Goal: Task Accomplishment & Management: Manage account settings

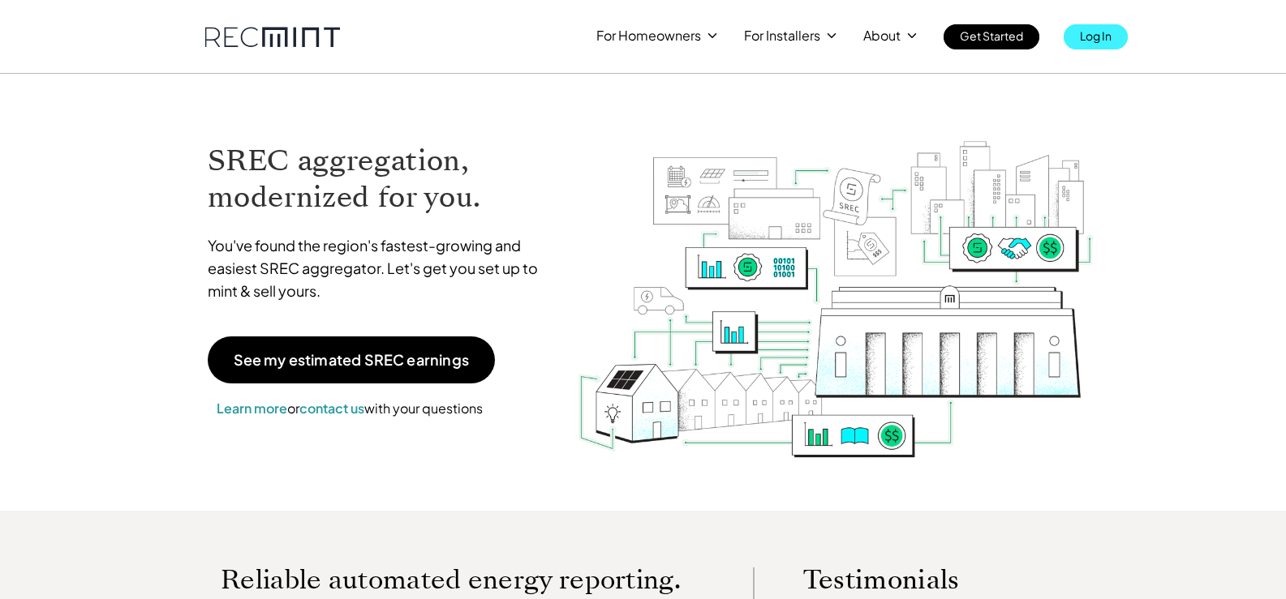
click at [1092, 33] on p "Log In" at bounding box center [1096, 35] width 32 height 23
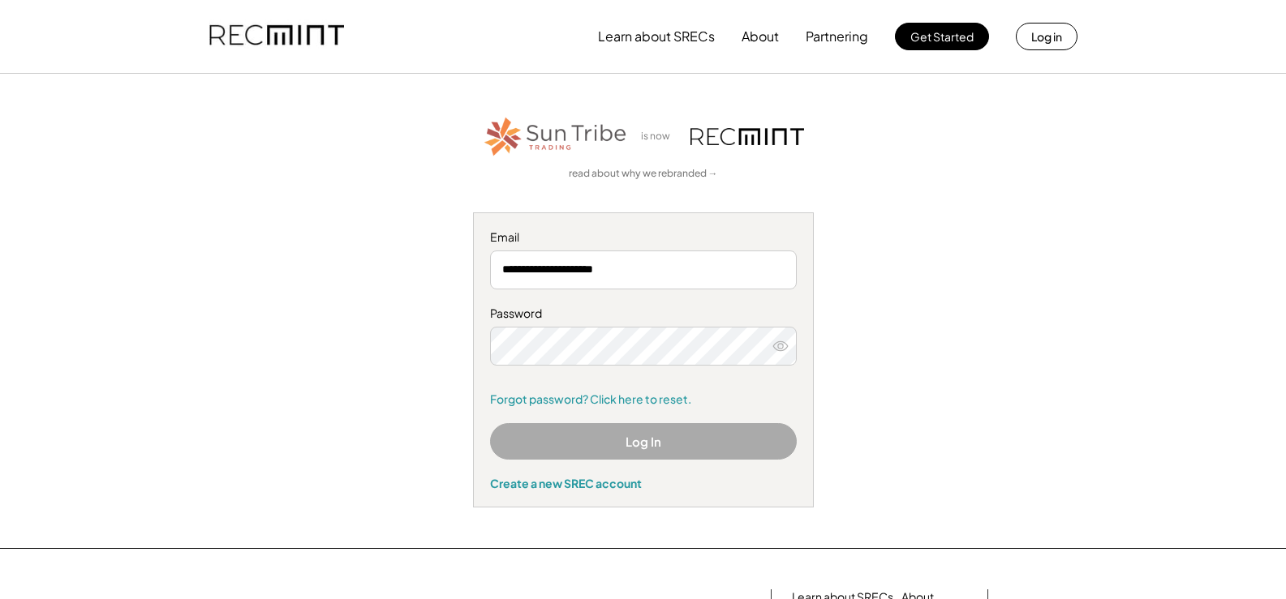
click at [781, 346] on icon at bounding box center [780, 346] width 16 height 16
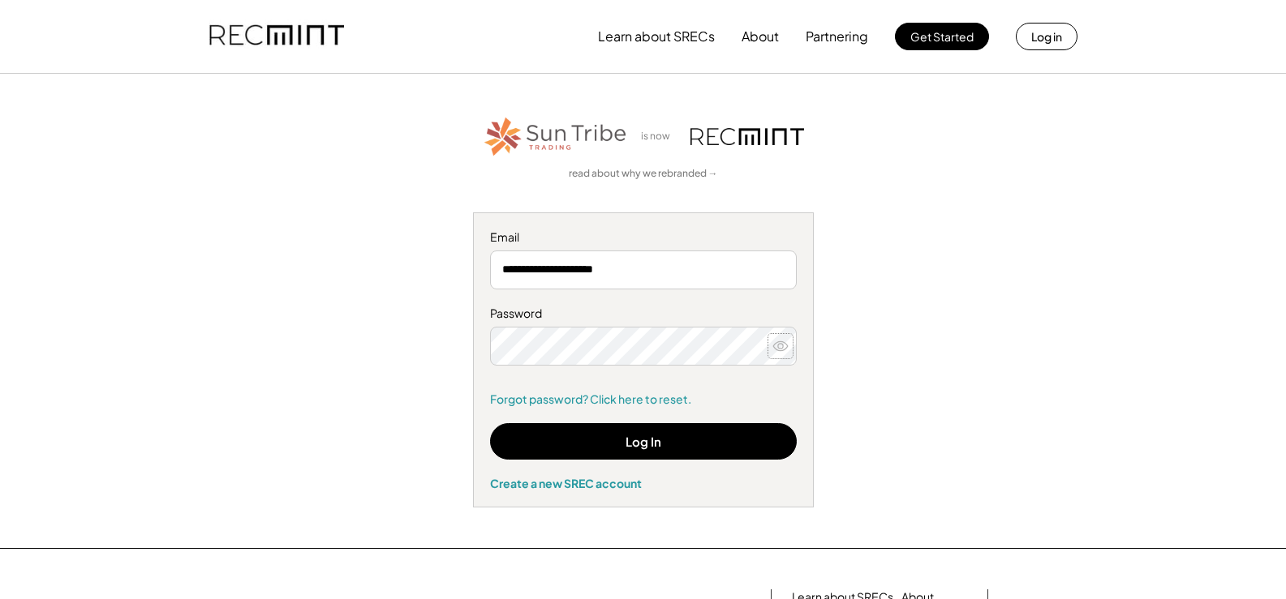
click at [778, 344] on use at bounding box center [780, 345] width 15 height 9
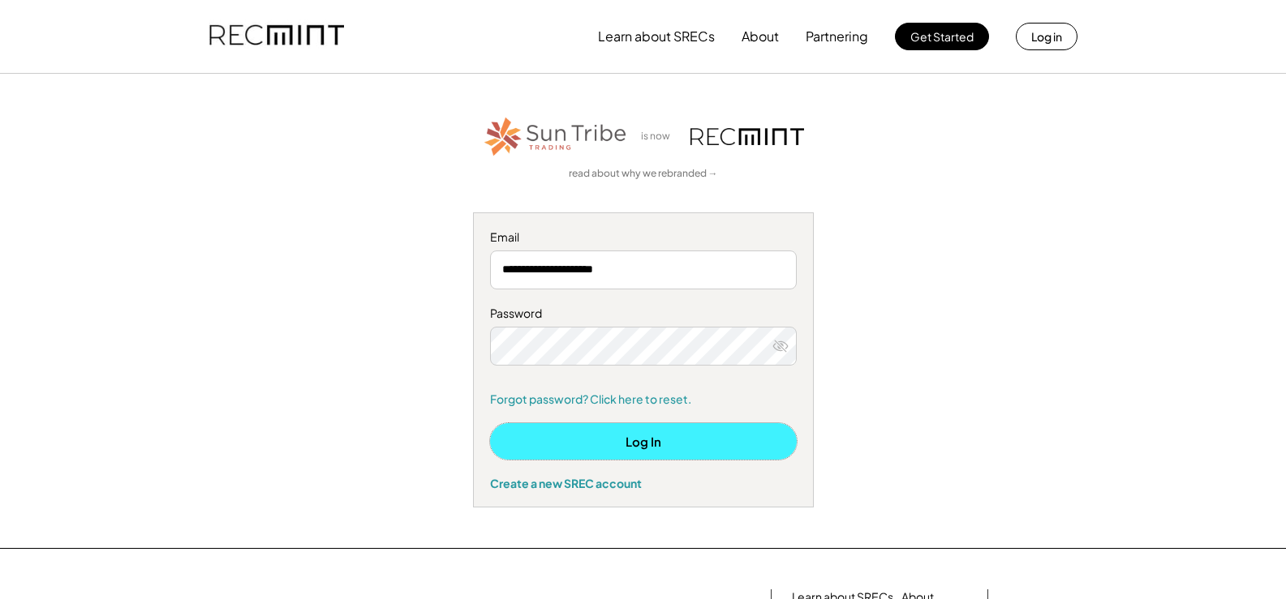
click at [658, 434] on button "Log In" at bounding box center [643, 441] width 307 height 36
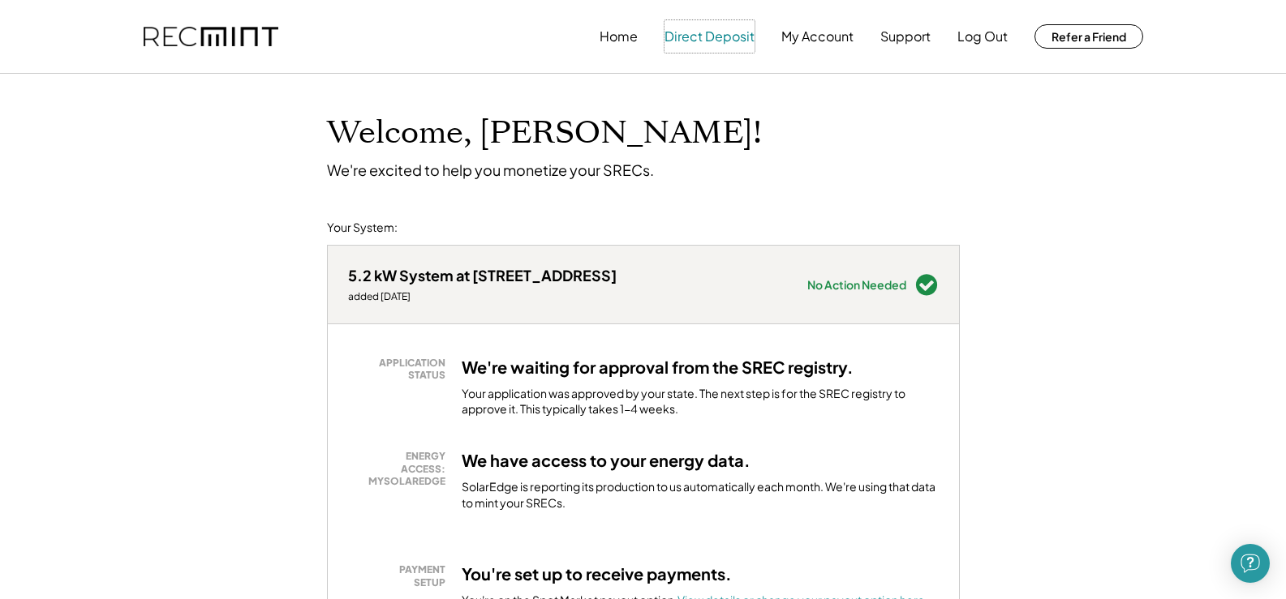
click at [715, 34] on button "Direct Deposit" at bounding box center [709, 36] width 90 height 32
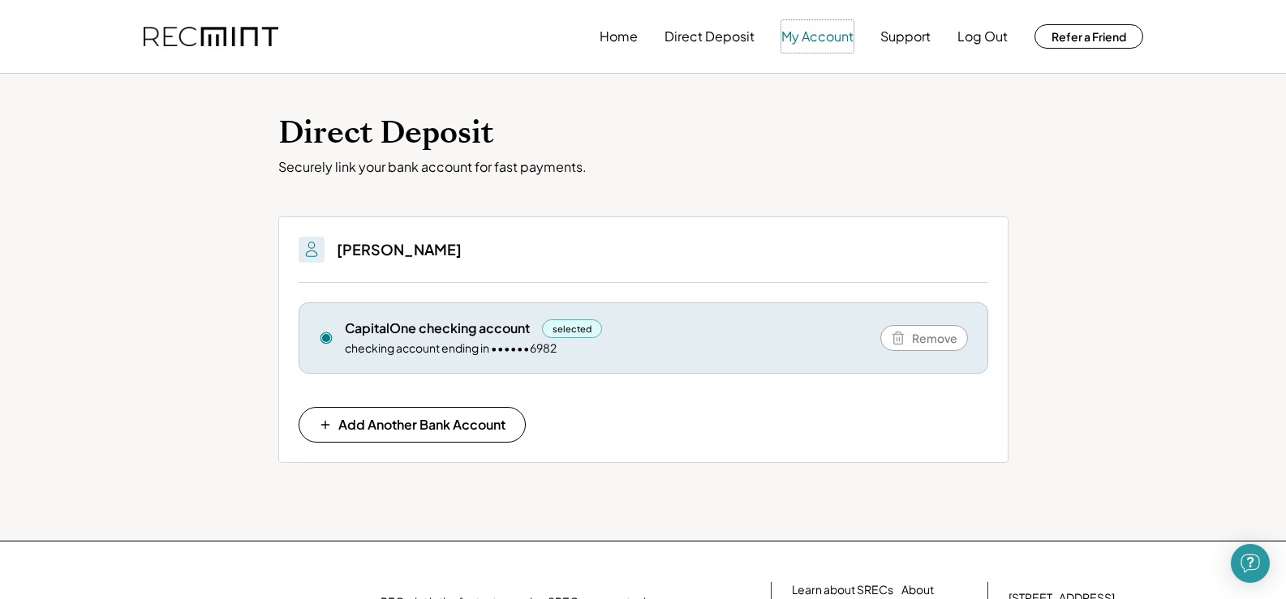
click at [817, 32] on button "My Account" at bounding box center [817, 36] width 72 height 32
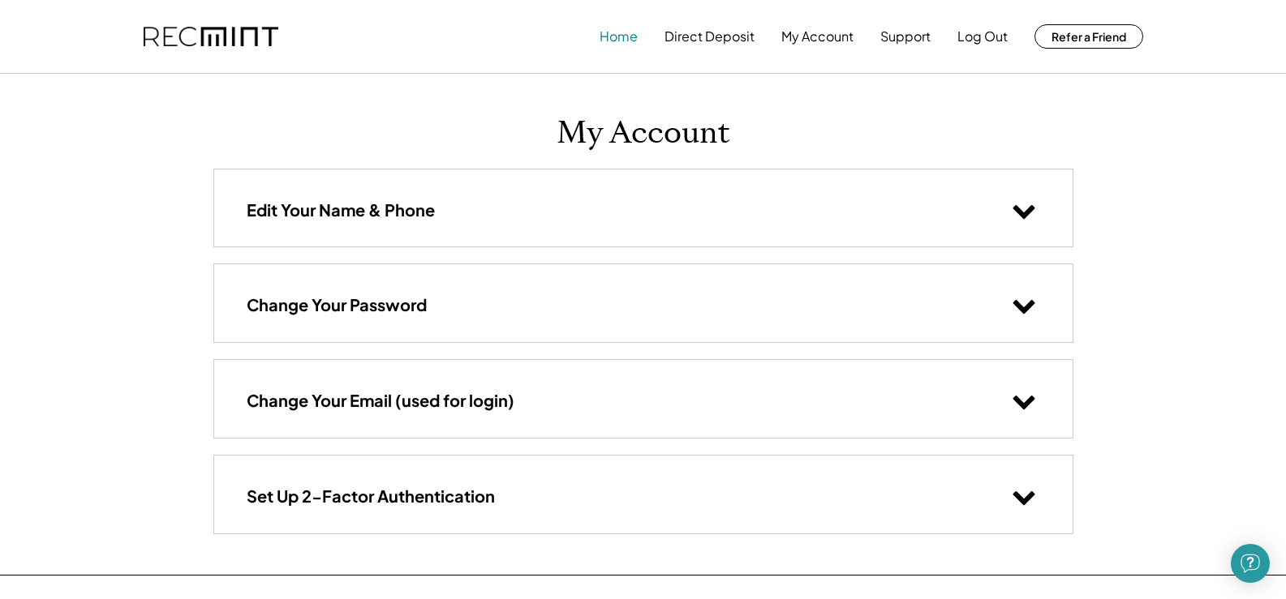
click at [616, 31] on button "Home" at bounding box center [618, 36] width 38 height 32
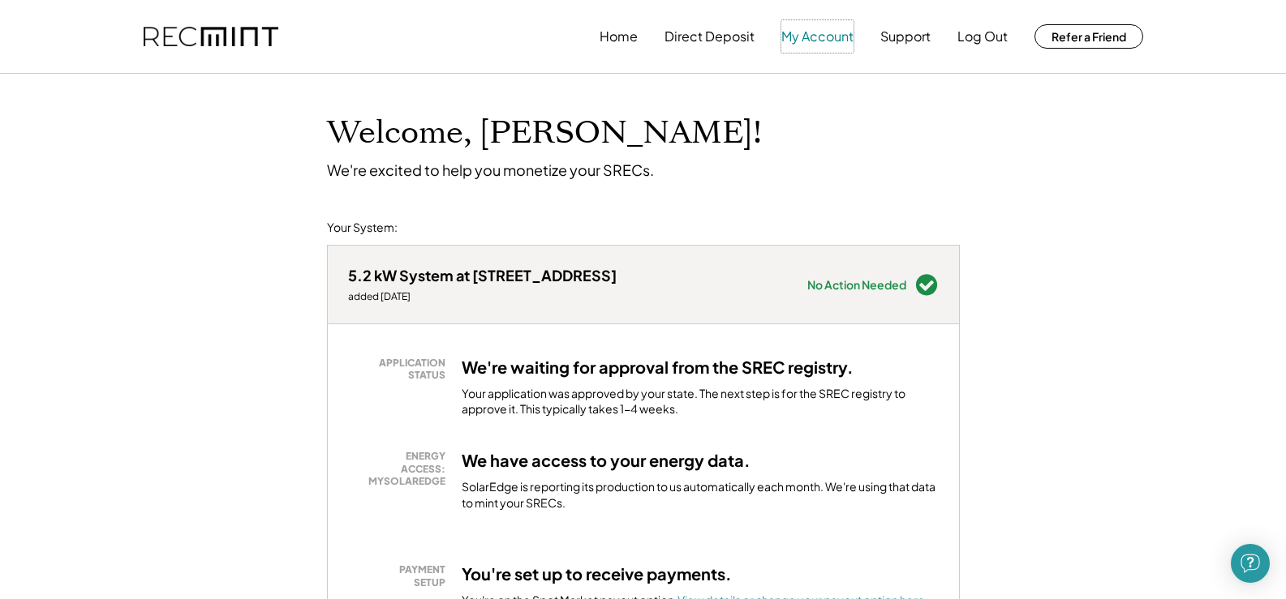
click at [822, 32] on button "My Account" at bounding box center [817, 36] width 72 height 32
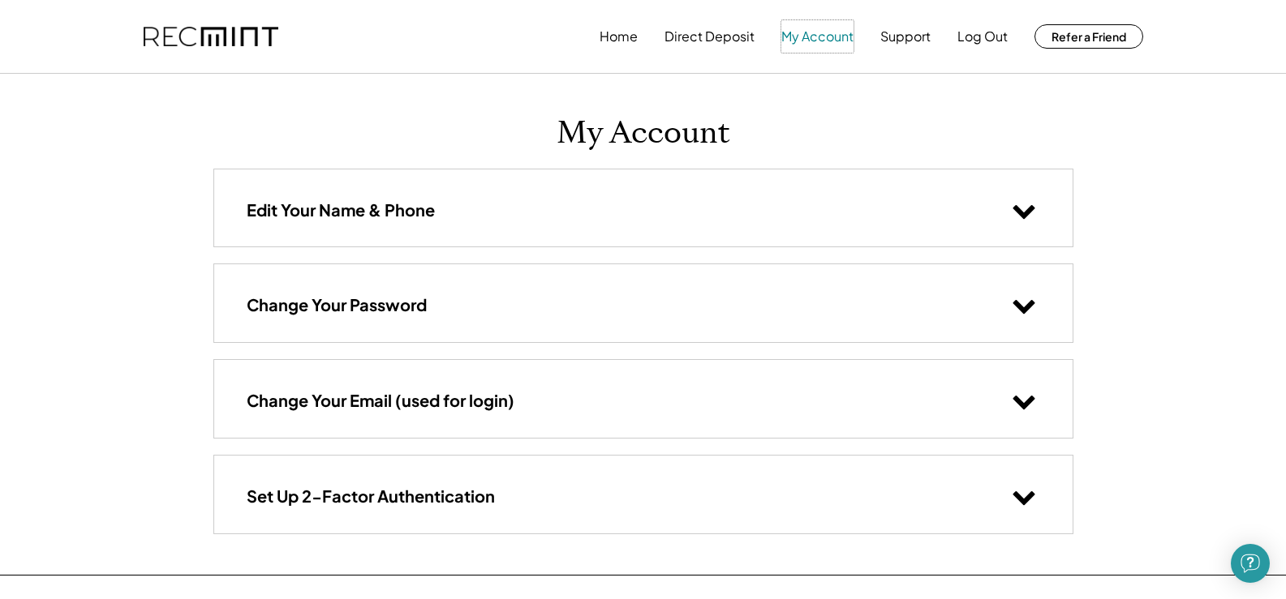
click at [802, 32] on button "My Account" at bounding box center [817, 36] width 72 height 32
click at [822, 34] on button "My Account" at bounding box center [817, 36] width 72 height 32
click at [814, 31] on button "My Account" at bounding box center [817, 36] width 72 height 32
click at [616, 30] on button "Home" at bounding box center [618, 36] width 38 height 32
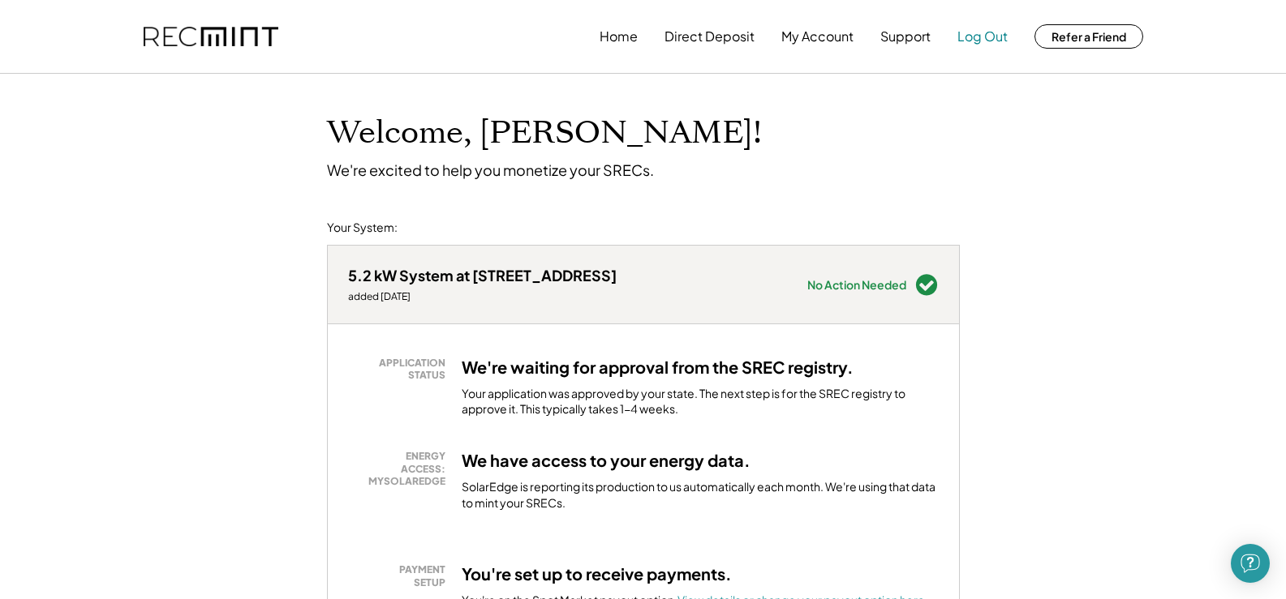
click at [988, 31] on button "Log Out" at bounding box center [982, 36] width 50 height 32
